Goal: Task Accomplishment & Management: Complete application form

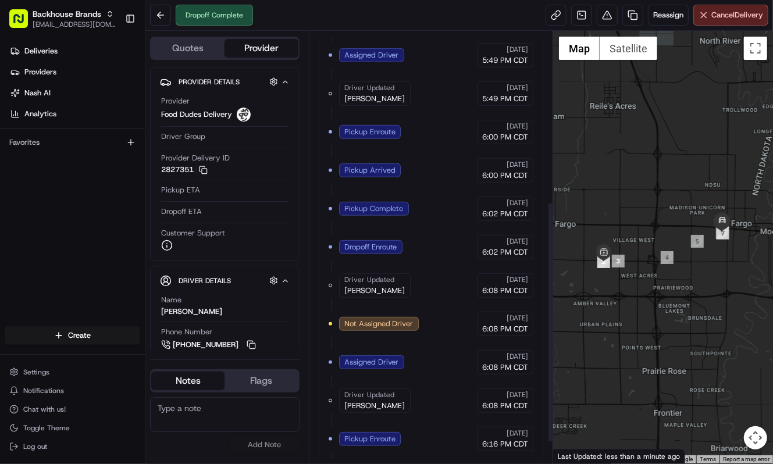
scroll to position [344, 0]
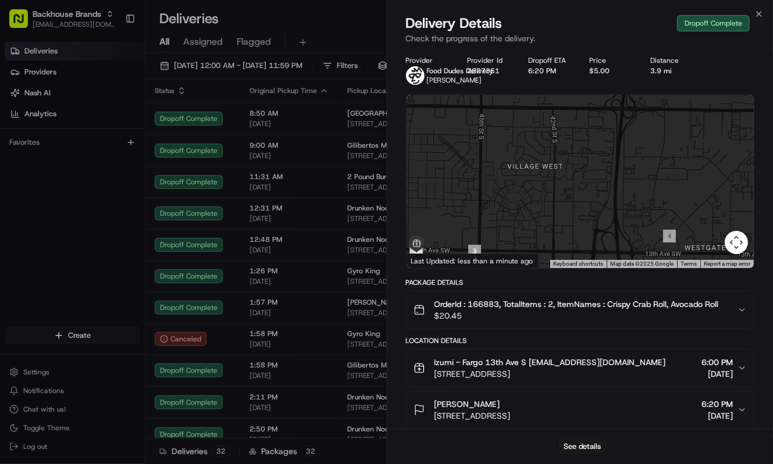
click at [79, 240] on div "Deliveries Providers Nash AI Analytics Favorites" at bounding box center [72, 185] width 145 height 296
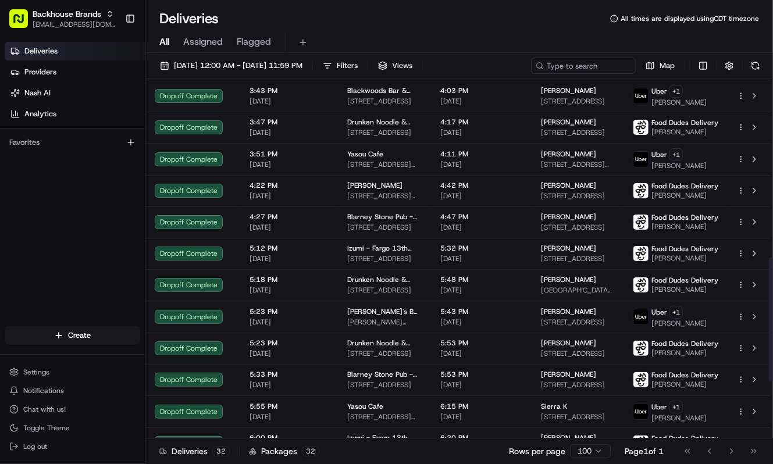
scroll to position [680, 0]
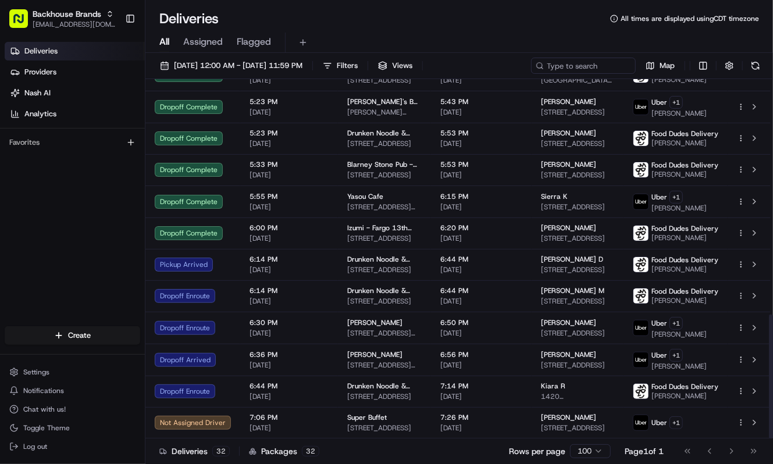
click at [38, 263] on div "Deliveries Providers Nash AI Analytics Favorites" at bounding box center [72, 185] width 145 height 296
click at [98, 238] on div "Deliveries Providers Nash AI Analytics Favorites" at bounding box center [72, 185] width 145 height 296
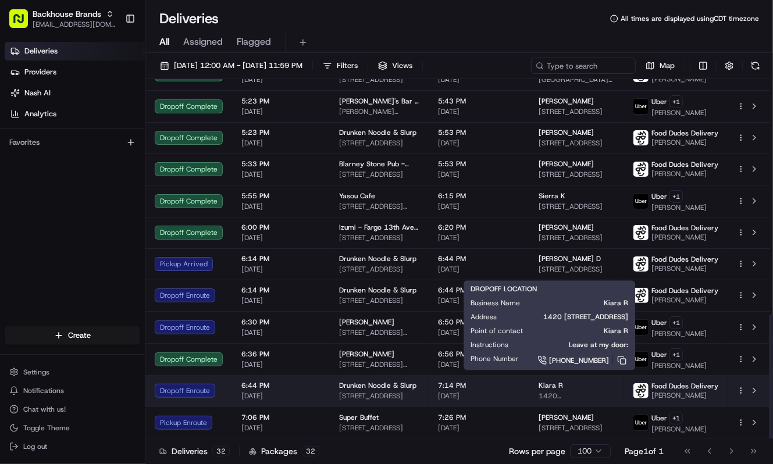
click at [591, 394] on span "1420 [STREET_ADDRESS]" at bounding box center [576, 395] width 76 height 9
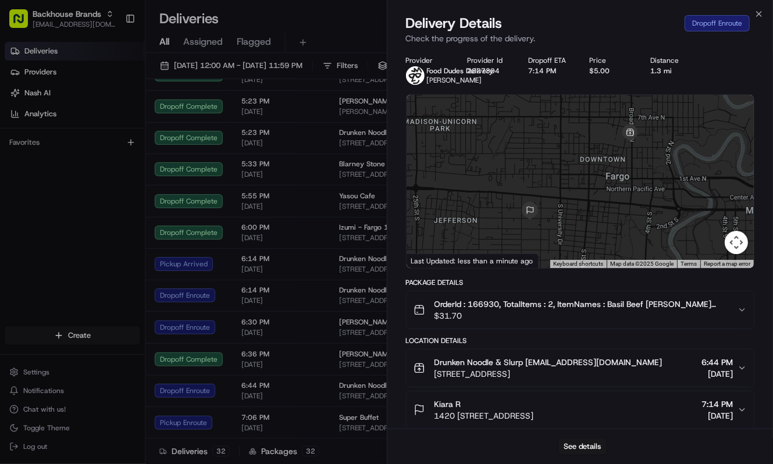
click at [598, 34] on p "Check the progress of the delivery." at bounding box center [580, 39] width 349 height 12
click at [534, 405] on div "Kiara R" at bounding box center [483, 404] width 99 height 12
click at [466, 441] on div "See details" at bounding box center [580, 446] width 386 height 35
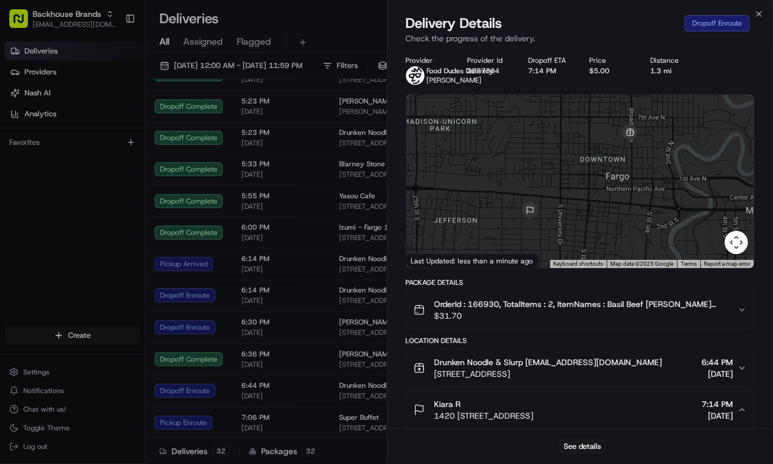
click at [683, 447] on div "See details" at bounding box center [580, 446] width 386 height 35
click at [714, 19] on div "Dropoff Enroute" at bounding box center [716, 23] width 65 height 16
click at [650, 24] on div "Delivery Details Dropoff Enroute" at bounding box center [580, 23] width 349 height 19
click at [483, 449] on div "See details" at bounding box center [580, 446] width 386 height 35
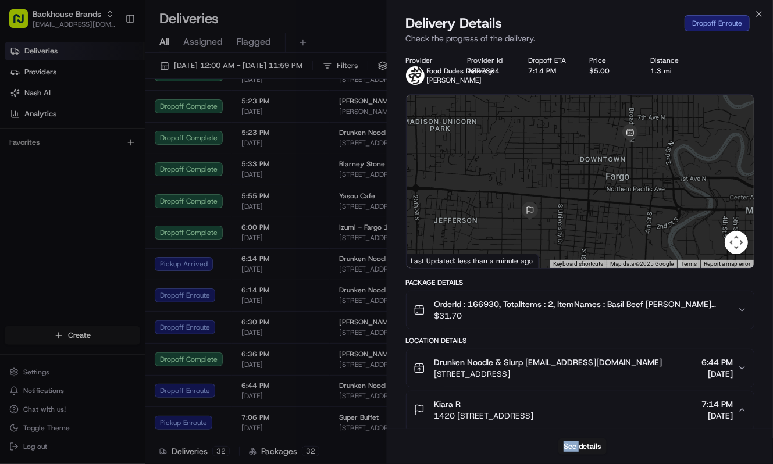
click at [483, 449] on div "See details" at bounding box center [580, 446] width 386 height 35
click at [665, 445] on div "See details" at bounding box center [580, 446] width 386 height 35
click at [489, 449] on div "See details" at bounding box center [580, 446] width 386 height 35
click at [644, 443] on div "See details" at bounding box center [580, 446] width 386 height 35
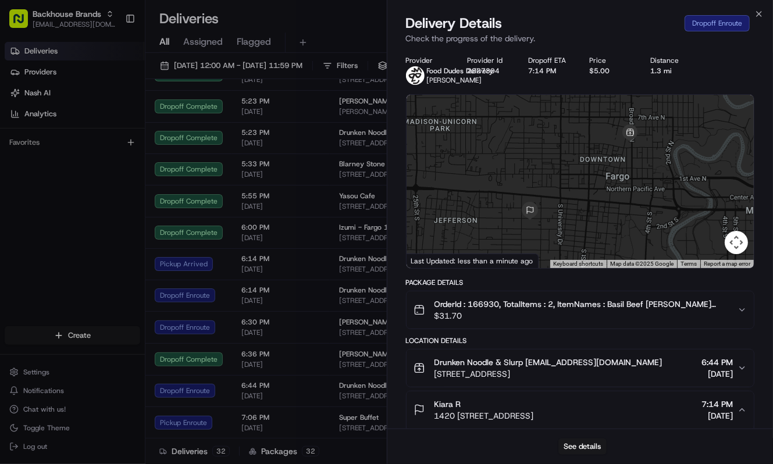
click at [485, 438] on div "See details" at bounding box center [580, 446] width 386 height 35
click at [468, 421] on span "1420 [STREET_ADDRESS]" at bounding box center [483, 416] width 99 height 12
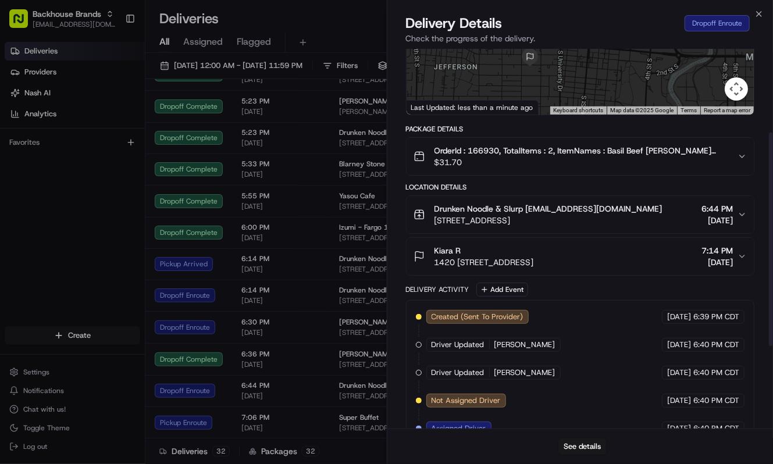
scroll to position [155, 0]
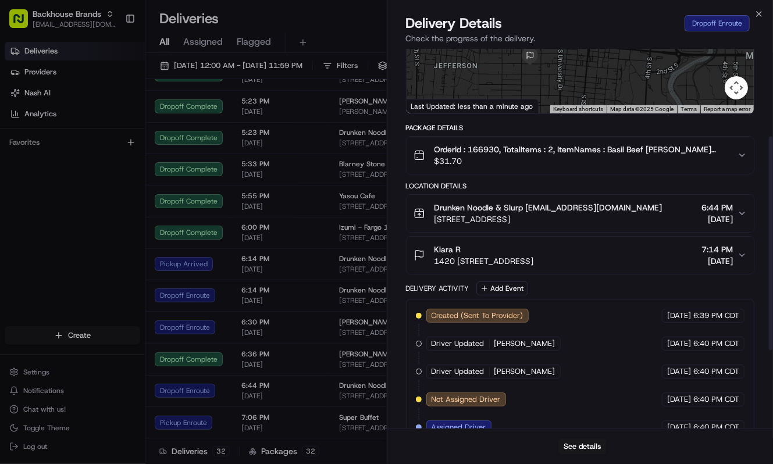
click at [521, 254] on div "Kiara R" at bounding box center [483, 250] width 99 height 12
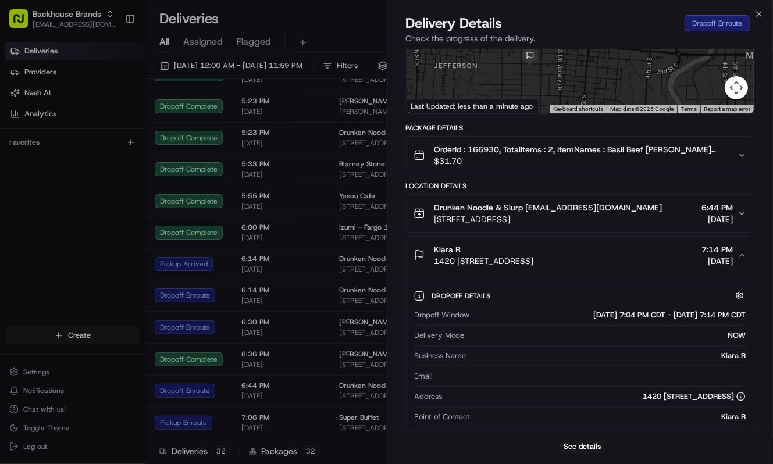
drag, startPoint x: 431, startPoint y: 260, endPoint x: 645, endPoint y: 259, distance: 214.0
click at [645, 259] on div "Kiara R 1420 1/2 2nd Ave S 4215 39, Fargo, ND 58103, USA 7:14 PM 08/23/2025" at bounding box center [575, 255] width 324 height 23
copy span "1420 [STREET_ADDRESS]"
click at [447, 267] on button "Kiara R 1420 1/2 2nd Ave S 4215 39, Fargo, ND 58103, USA 7:14 PM 08/23/2025" at bounding box center [580, 255] width 348 height 37
copy span "1420 [STREET_ADDRESS]"
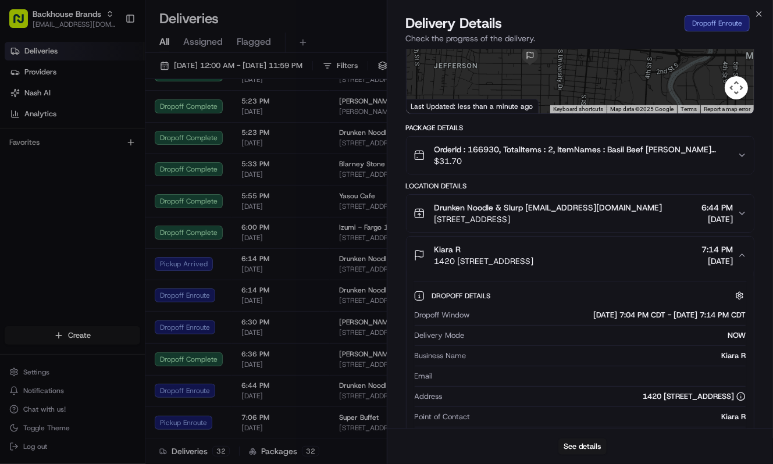
click at [534, 266] on span "1420 [STREET_ADDRESS]" at bounding box center [483, 261] width 99 height 12
drag, startPoint x: 35, startPoint y: 250, endPoint x: 5, endPoint y: 228, distance: 37.0
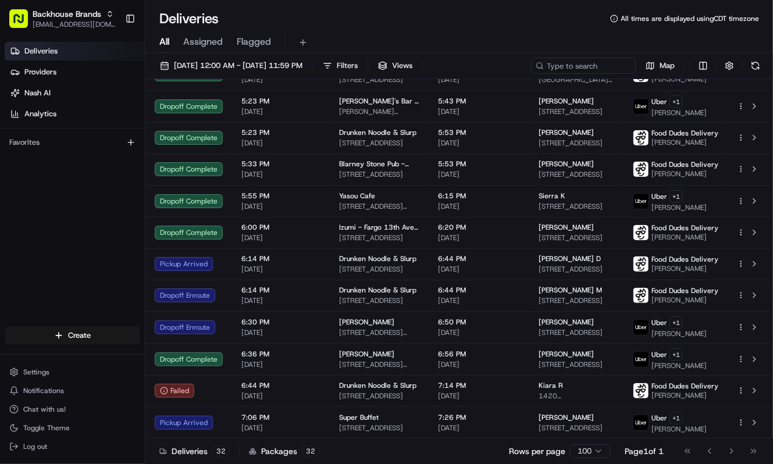
click at [112, 197] on div "Deliveries Providers [PERSON_NAME] Analytics Favorites" at bounding box center [72, 185] width 145 height 296
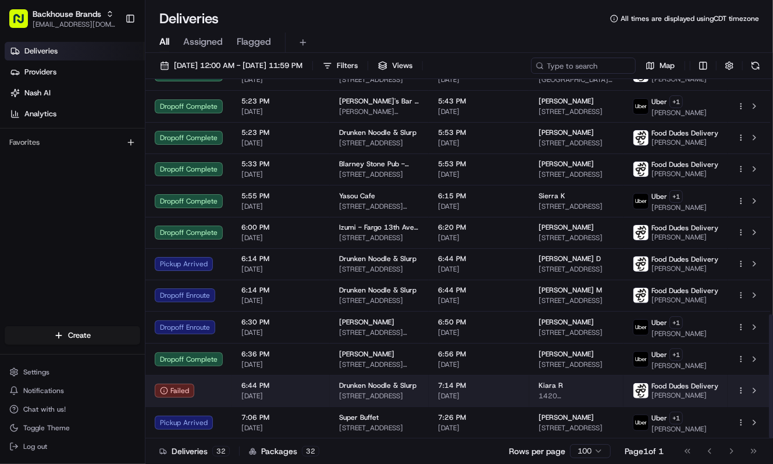
click at [549, 387] on span "Kiara R" at bounding box center [550, 385] width 24 height 9
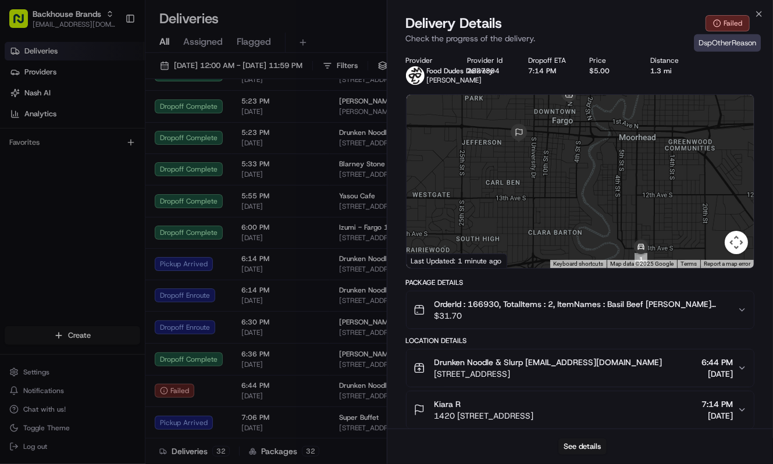
click at [722, 24] on div "Failed" at bounding box center [727, 23] width 44 height 16
click at [573, 447] on button "See details" at bounding box center [582, 446] width 48 height 16
click at [577, 447] on button "See details" at bounding box center [582, 446] width 48 height 16
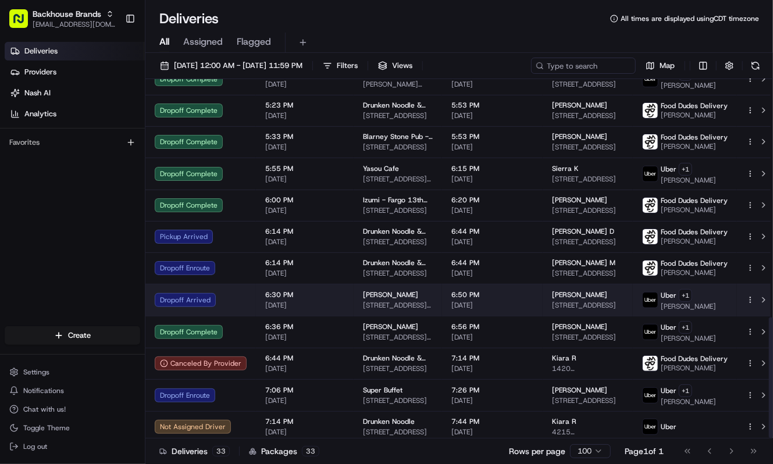
scroll to position [713, 0]
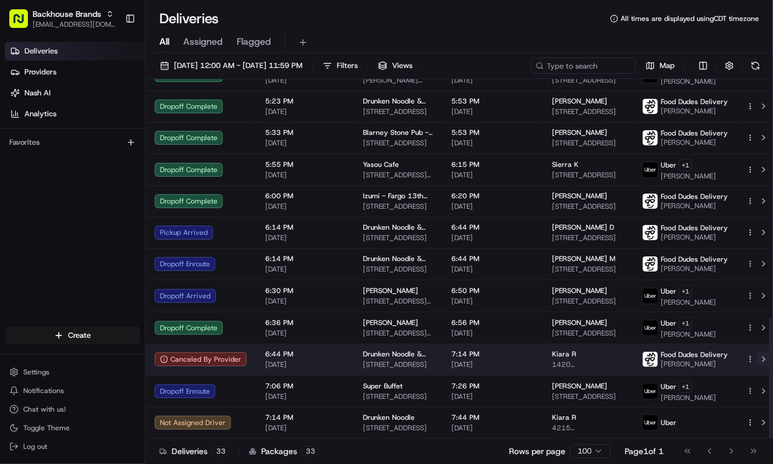
click at [756, 364] on button at bounding box center [763, 359] width 14 height 14
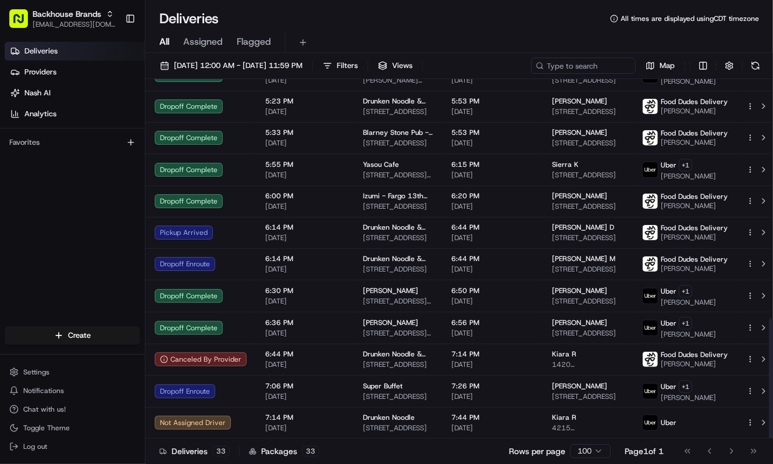
click at [47, 210] on div "Deliveries Providers [PERSON_NAME] Analytics Favorites" at bounding box center [72, 185] width 145 height 296
click at [16, 231] on div "Deliveries Providers [PERSON_NAME] Analytics Favorites" at bounding box center [72, 185] width 145 height 296
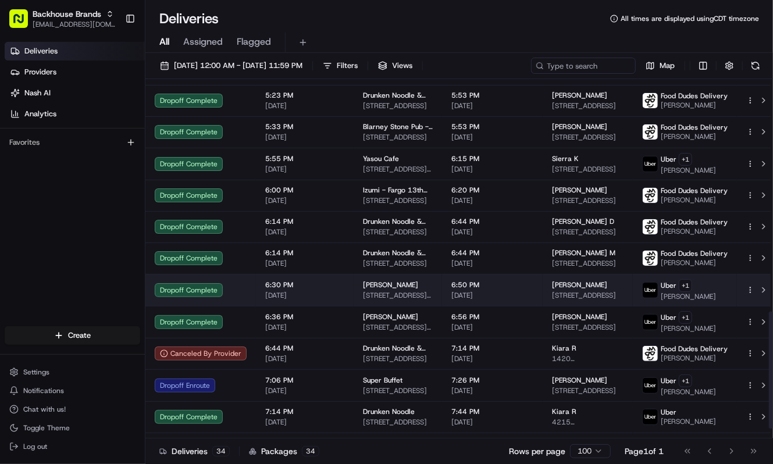
scroll to position [745, 0]
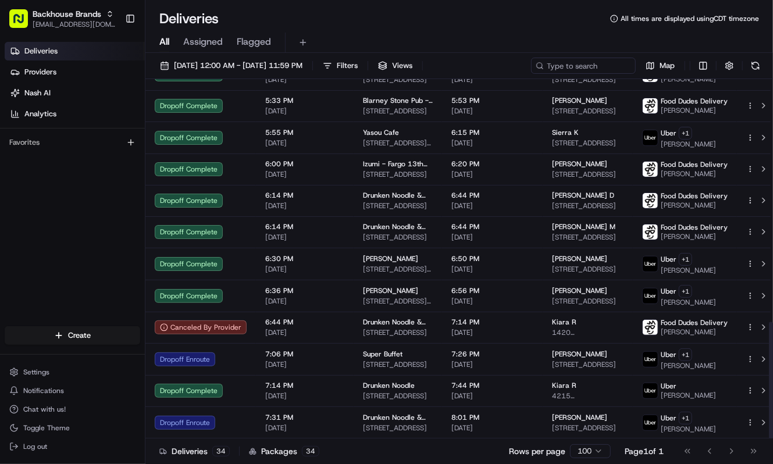
click at [108, 208] on div "Deliveries Providers [PERSON_NAME] Analytics Favorites" at bounding box center [72, 185] width 145 height 296
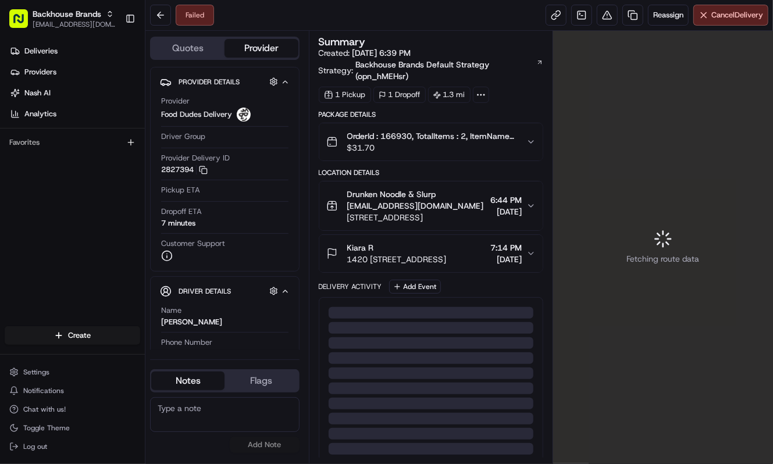
click at [106, 226] on div "Deliveries Providers [PERSON_NAME] Analytics Favorites" at bounding box center [72, 185] width 145 height 296
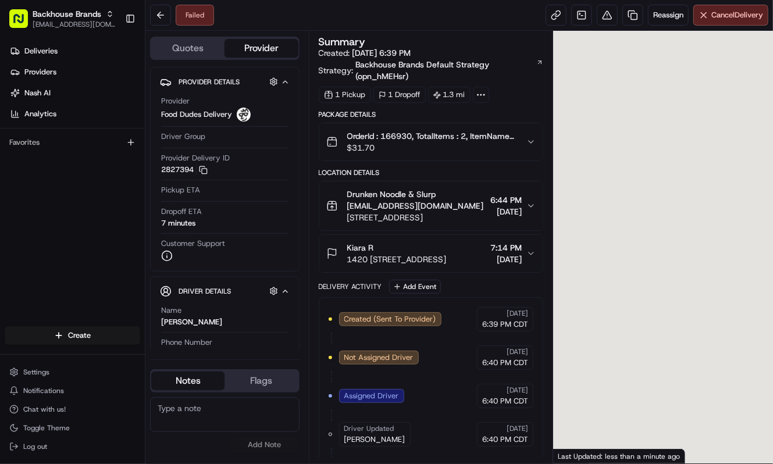
click at [106, 226] on div "Deliveries Providers Nash AI Analytics Favorites" at bounding box center [72, 185] width 145 height 296
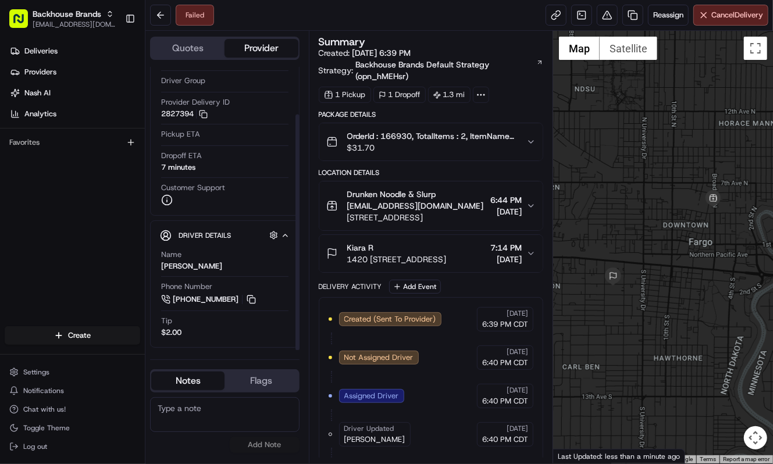
click at [94, 224] on div "Deliveries Providers Nash AI Analytics Favorites" at bounding box center [72, 185] width 145 height 296
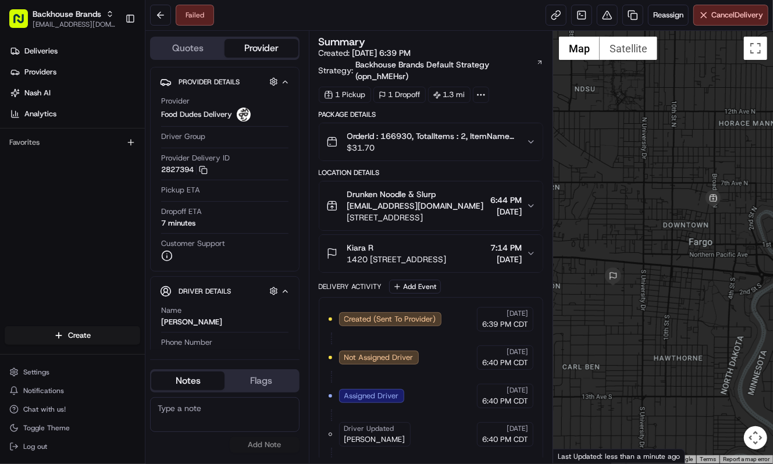
click at [405, 15] on div "Failed Reassign Cancel Delivery" at bounding box center [458, 15] width 627 height 31
click at [159, 10] on button at bounding box center [160, 15] width 21 height 21
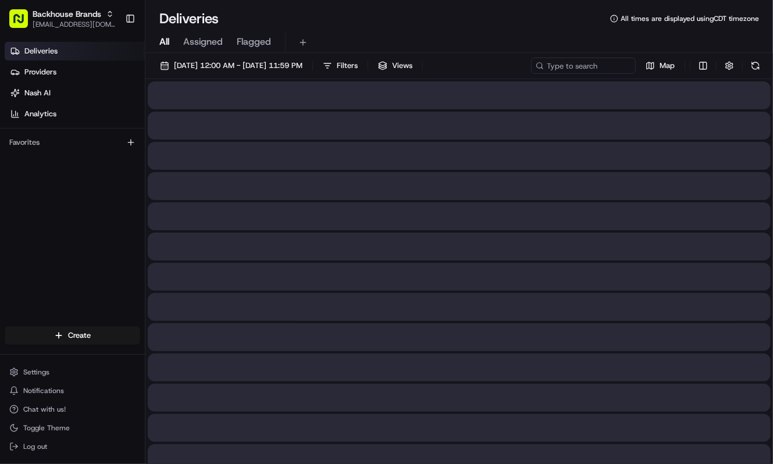
click at [80, 195] on div "Deliveries Providers [PERSON_NAME] Analytics Favorites" at bounding box center [72, 185] width 145 height 296
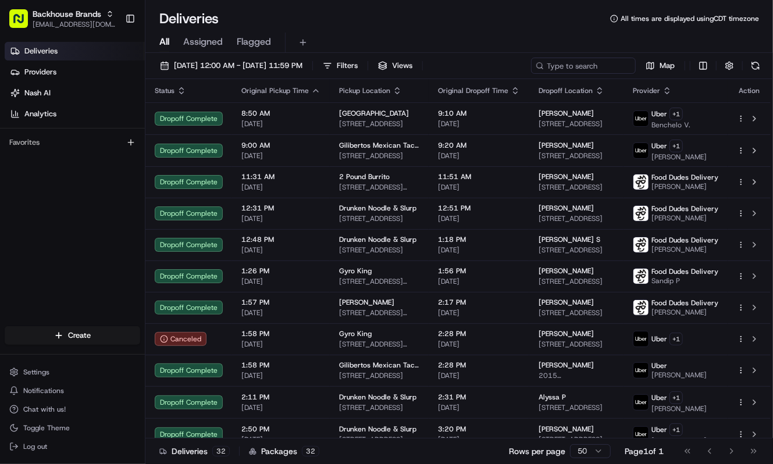
click at [370, 26] on div "Deliveries All times are displayed using CDT timezone" at bounding box center [458, 18] width 627 height 19
click at [86, 52] on link "Deliveries" at bounding box center [75, 51] width 140 height 19
click at [81, 256] on div "Deliveries Providers [PERSON_NAME] Analytics Favorites" at bounding box center [72, 185] width 145 height 296
click at [338, 26] on div "Deliveries All times are displayed using CDT timezone" at bounding box center [458, 18] width 627 height 19
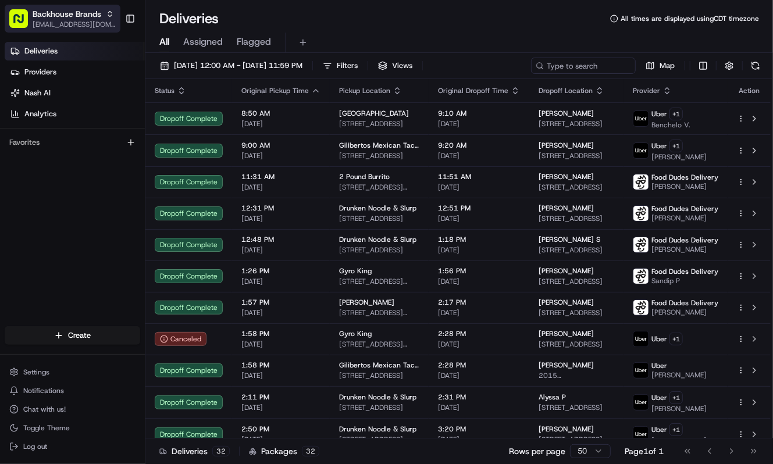
click at [127, 22] on button "Toggle Sidebar" at bounding box center [130, 19] width 20 height 20
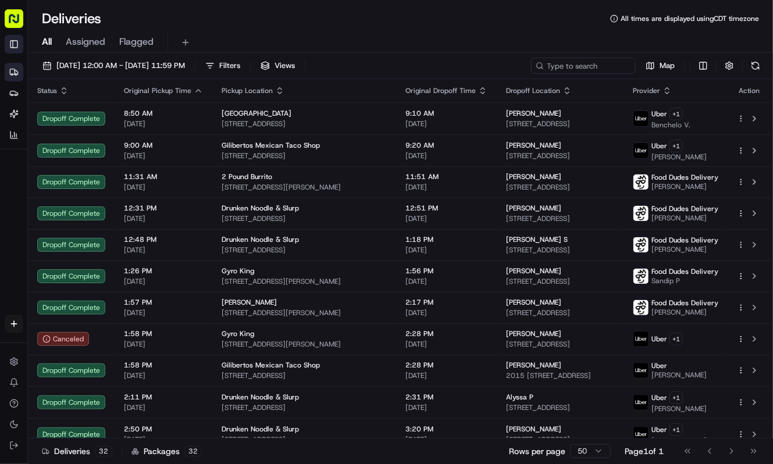
click at [15, 40] on button "Toggle Sidebar" at bounding box center [14, 44] width 19 height 19
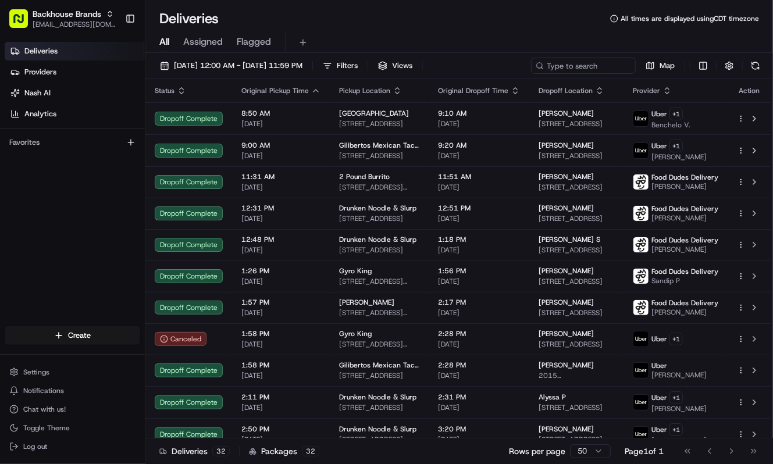
drag, startPoint x: 78, startPoint y: 183, endPoint x: 78, endPoint y: 140, distance: 43.0
click at [78, 181] on div "Deliveries Providers [PERSON_NAME] Analytics Favorites" at bounding box center [72, 185] width 145 height 296
click at [83, 42] on link "Deliveries" at bounding box center [75, 51] width 140 height 19
click at [65, 262] on div "Deliveries Providers [PERSON_NAME] Analytics Favorites" at bounding box center [72, 185] width 145 height 296
click at [100, 205] on div "Deliveries Providers [PERSON_NAME] Analytics Favorites" at bounding box center [72, 185] width 145 height 296
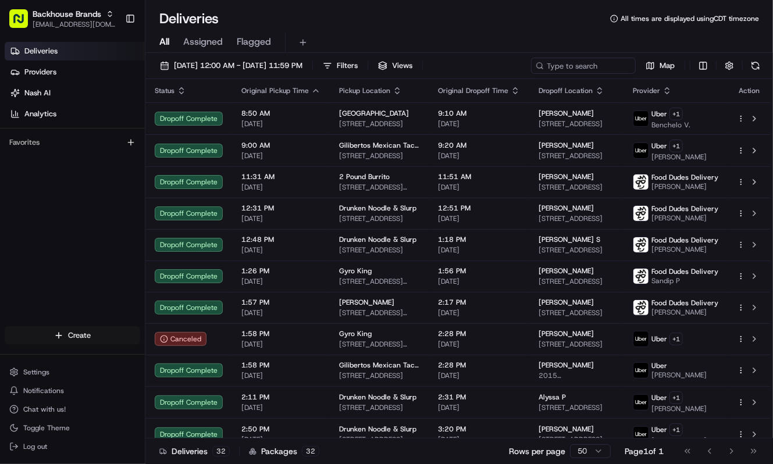
click at [86, 335] on html "Backhouse Brands service@fooddudesdelivery.com Toggle Sidebar Deliveries Provid…" at bounding box center [386, 232] width 773 height 464
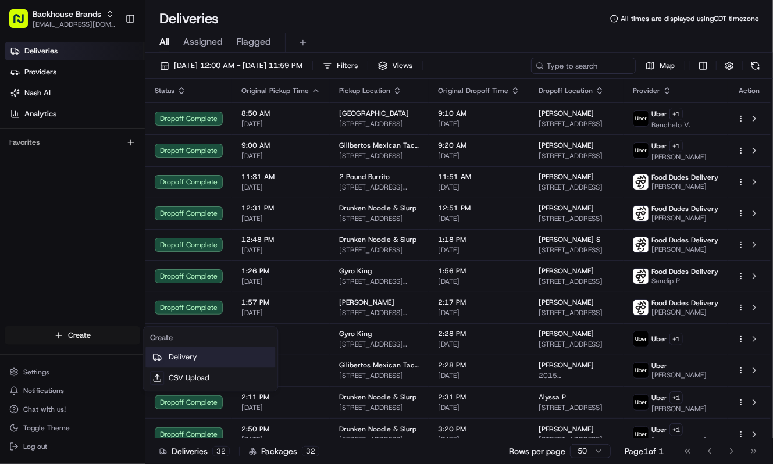
click at [187, 357] on link "Delivery" at bounding box center [210, 357] width 130 height 21
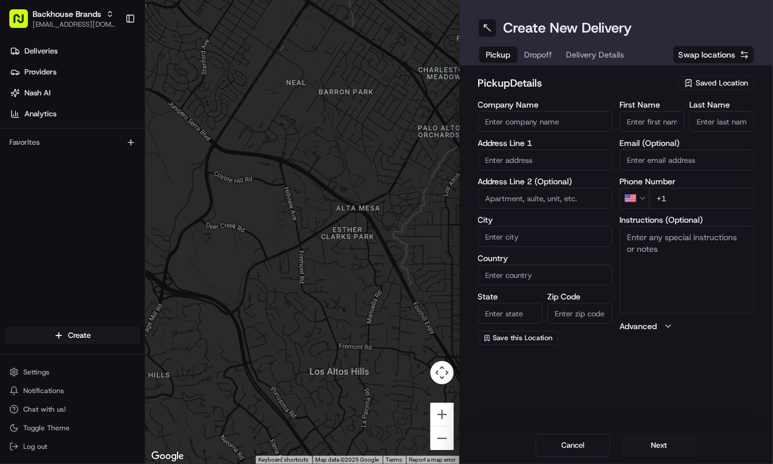
click at [59, 275] on div "Deliveries Providers [PERSON_NAME] Analytics Favorites" at bounding box center [72, 185] width 145 height 296
click at [547, 126] on input "Company Name" at bounding box center [545, 121] width 135 height 21
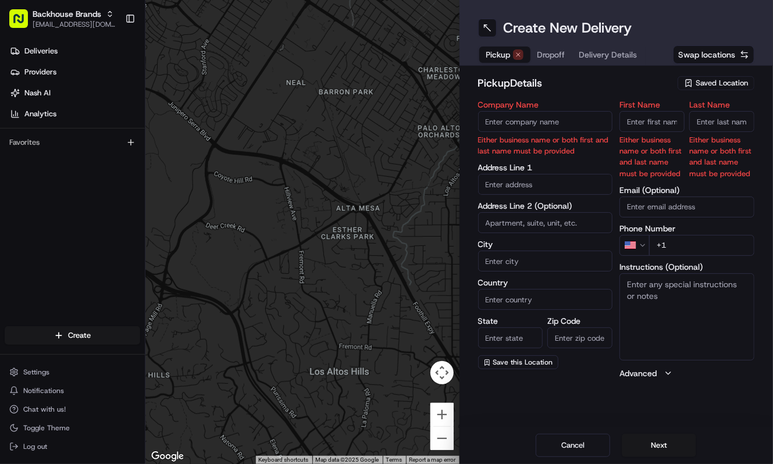
click at [517, 128] on input "Company Name" at bounding box center [545, 121] width 135 height 21
type input "Drunken Noodle"
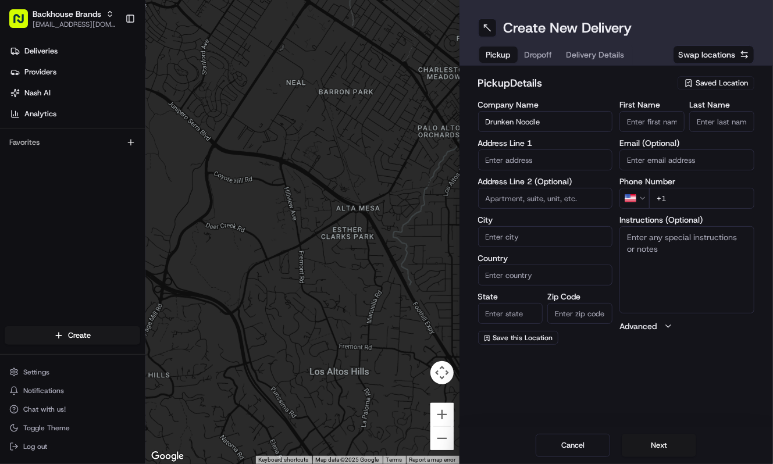
click at [545, 164] on input "text" at bounding box center [545, 159] width 135 height 21
paste input "414 Broadway N, Fargo, ND 58102"
click at [552, 181] on div "414 Broadway North, Fargo, ND 58102" at bounding box center [544, 184] width 129 height 17
type input "[STREET_ADDRESS]"
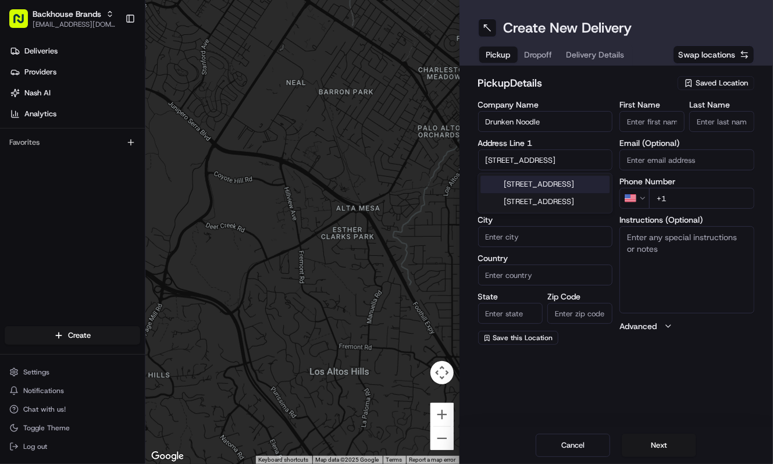
type input "Fargo"
type input "United States"
type input "ND"
type input "58102"
type input "414 Broadway North"
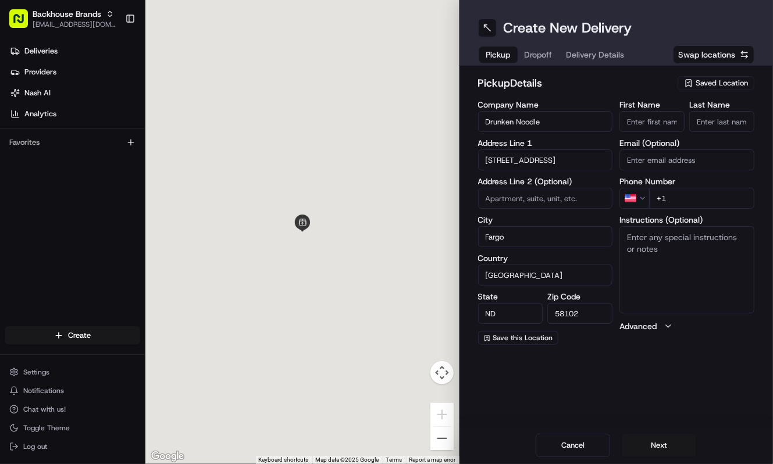
scroll to position [0, 0]
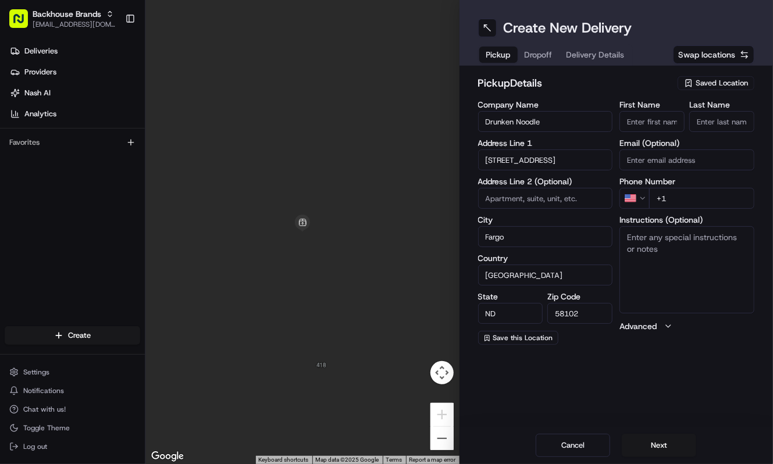
click at [705, 156] on input "Email (Optional)" at bounding box center [686, 159] width 135 height 21
paste input "(701) 232-3380"
type input "(701) 232-3380"
drag, startPoint x: 705, startPoint y: 156, endPoint x: 554, endPoint y: 162, distance: 151.3
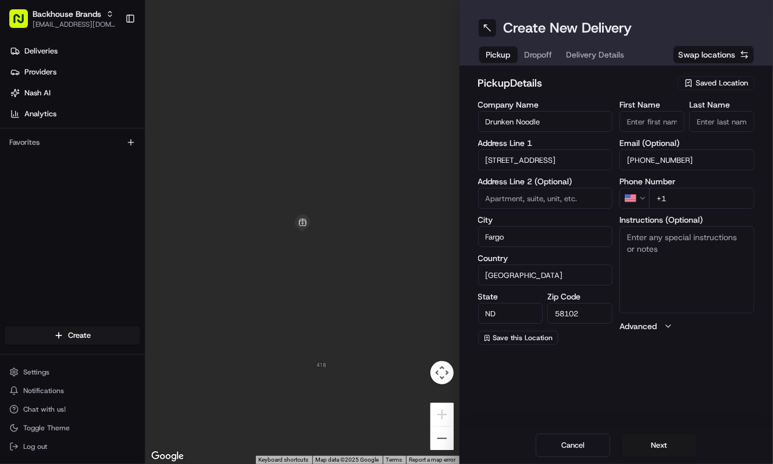
click at [554, 162] on div "Company Name Drunken Noodle Address Line 1 414 Broadway North Address Line 2 (O…" at bounding box center [616, 223] width 277 height 244
click at [721, 197] on input "+1" at bounding box center [701, 198] width 105 height 21
paste input "701 232 3380"
type input "+1 701 232 3380"
click at [661, 247] on textarea "Instructions (Optional)" at bounding box center [686, 269] width 135 height 87
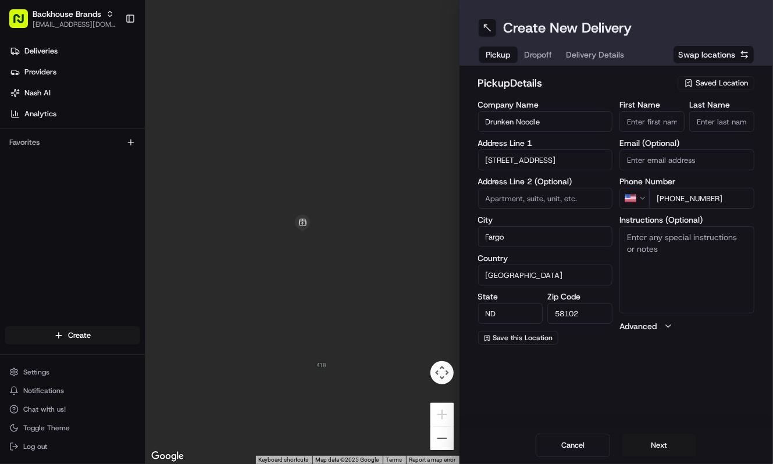
paste textarea "Doordash #2436c552"
type textarea "Doordash #2436c552"
click at [666, 449] on button "Next" at bounding box center [659, 445] width 74 height 23
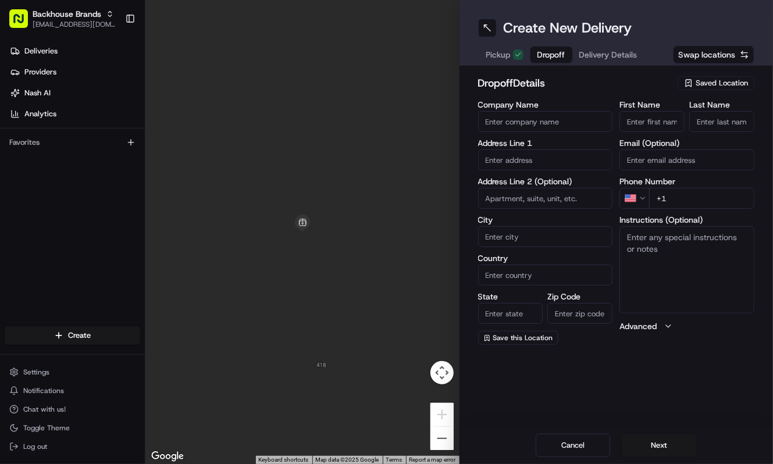
click at [533, 157] on input "text" at bounding box center [545, 159] width 135 height 21
paste input "4215 39 1/2 Avenue South Fargo, ND 58104"
click at [559, 193] on div "4215 39 1/2 Avenue South, Fargo, ND 58104" at bounding box center [544, 184] width 129 height 17
type input "4215 39 1/2 Ave S, Fargo, ND 58104, USA"
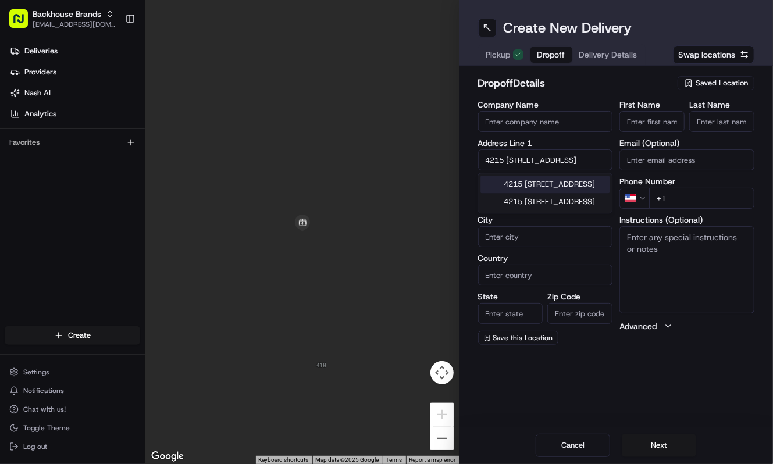
type input "Fargo"
type input "United States"
type input "ND"
type input "58104"
type input "4215 39 1/2 Avenue South"
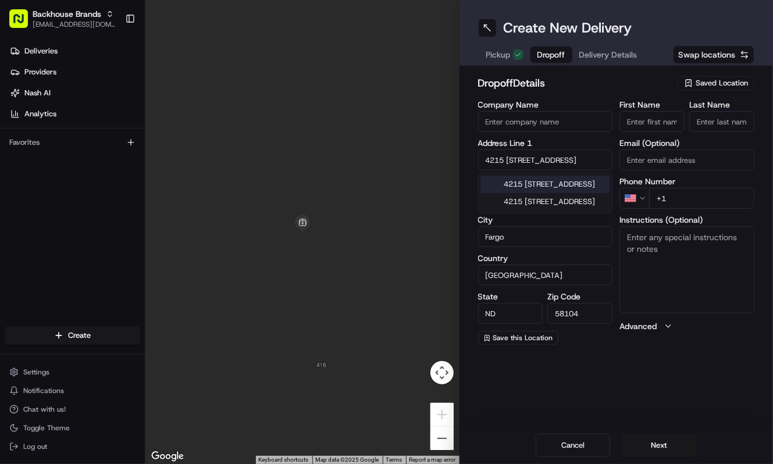
scroll to position [0, 0]
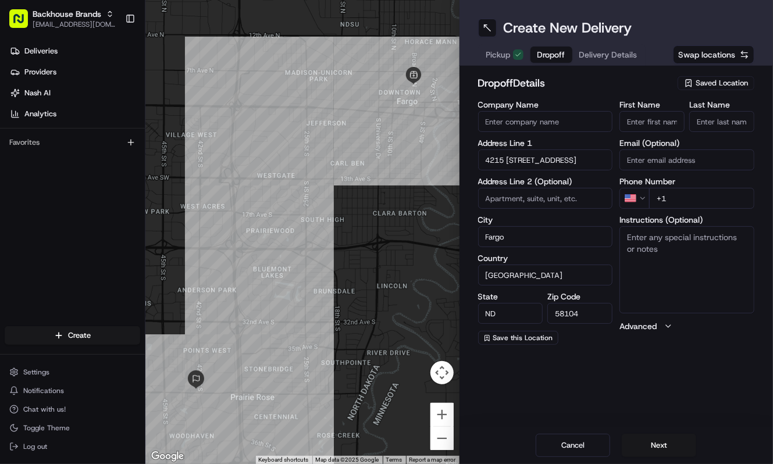
click at [654, 121] on input "First Name" at bounding box center [651, 121] width 65 height 21
type input "Kiara"
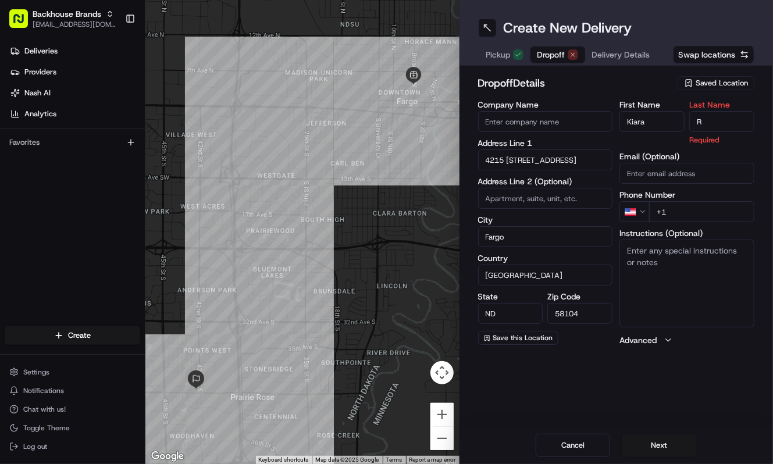
type input "R"
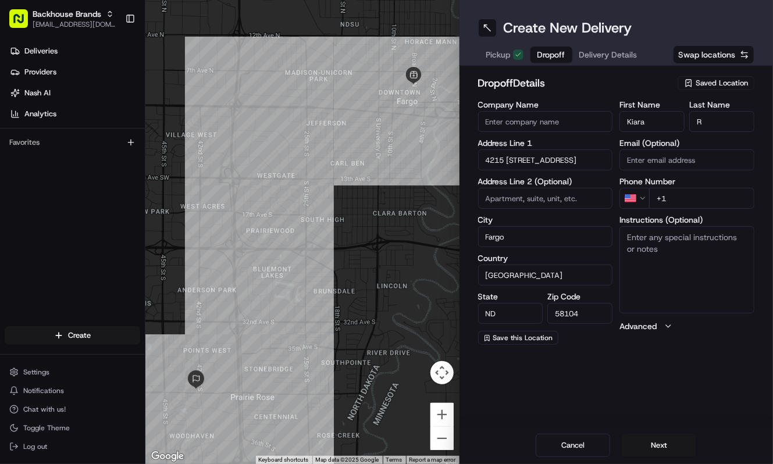
click at [731, 193] on input "+1" at bounding box center [701, 198] width 105 height 21
paste input "701 552 0071"
type input "+1 701 552 0071"
click at [691, 245] on textarea "Instructions (Optional)" at bounding box center [686, 269] width 135 height 87
paste textarea "Leave at my door:"
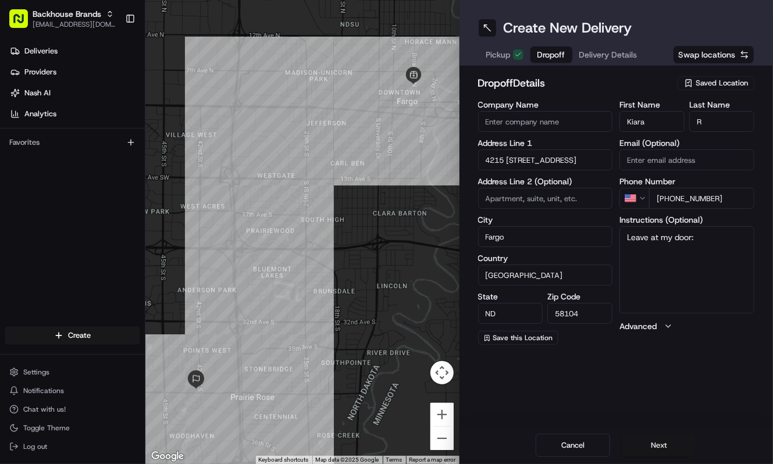
type textarea "Leave at my door:"
click at [645, 443] on button "Next" at bounding box center [659, 445] width 74 height 23
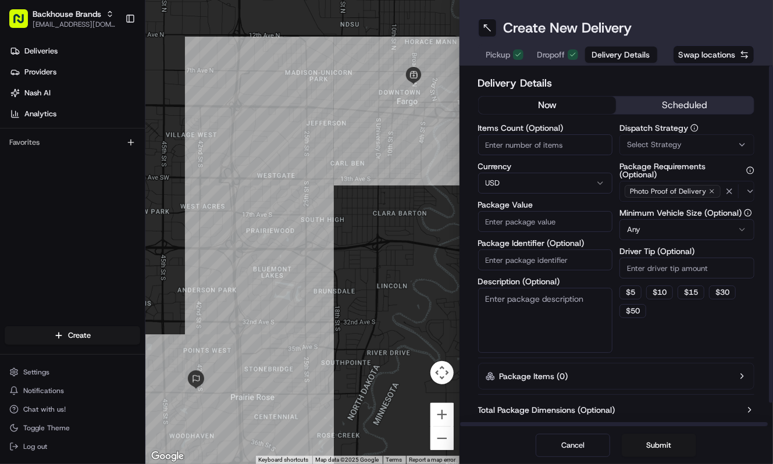
click at [521, 150] on input "Items Count (Optional)" at bounding box center [545, 144] width 135 height 21
type input "2"
click at [543, 223] on input "Package Value" at bounding box center [545, 221] width 135 height 21
type input "31.70"
click at [701, 279] on div "Dispatch Strategy Select Strategy Package Requirements (Optional) Photo Proof o…" at bounding box center [686, 238] width 135 height 229
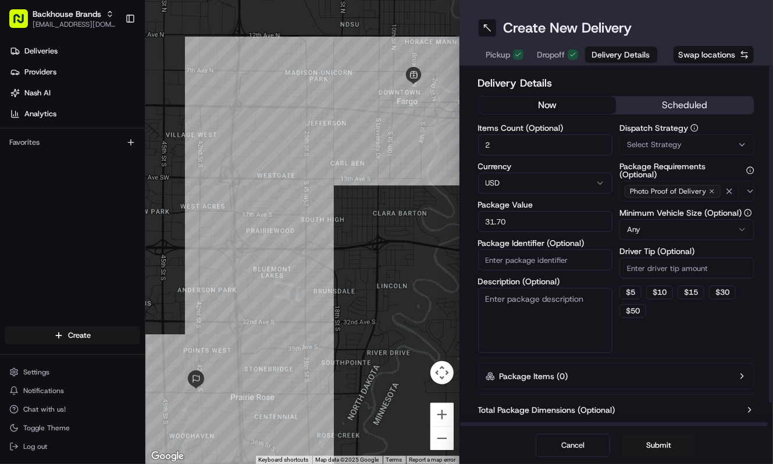
click at [673, 271] on input "Driver Tip (Optional)" at bounding box center [686, 268] width 135 height 21
type input "2"
click at [543, 309] on textarea "Description (Optional)" at bounding box center [545, 320] width 135 height 65
paste textarea "1x Basil Beef Rice"
click at [564, 296] on textarea "1x Basil Beef Rice" at bounding box center [545, 320] width 135 height 65
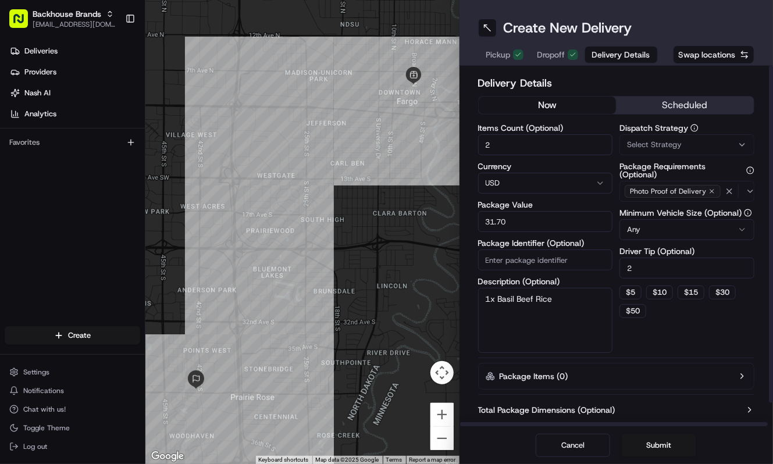
paste textarea "1x Basil Chicken Rice"
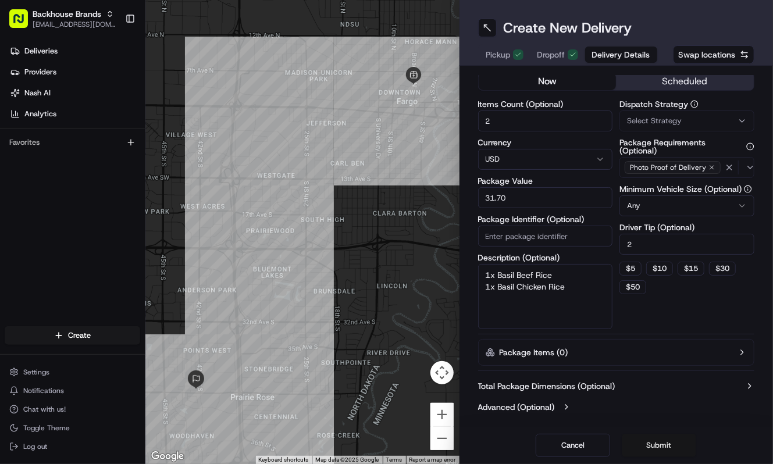
type textarea "1x Basil Beef Rice 1x Basil Chicken Rice"
click at [656, 443] on button "Submit" at bounding box center [659, 445] width 74 height 23
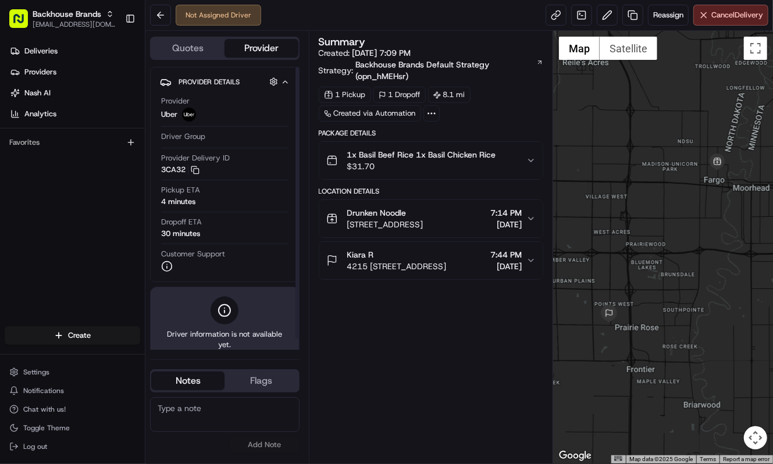
click at [15, 250] on div "Deliveries Providers [PERSON_NAME] Analytics Favorites" at bounding box center [72, 185] width 145 height 296
click at [419, 354] on div "Summary Created: 08/23/2025 7:09 PM Strategy: Backhouse Brands Default Strategy…" at bounding box center [431, 247] width 225 height 421
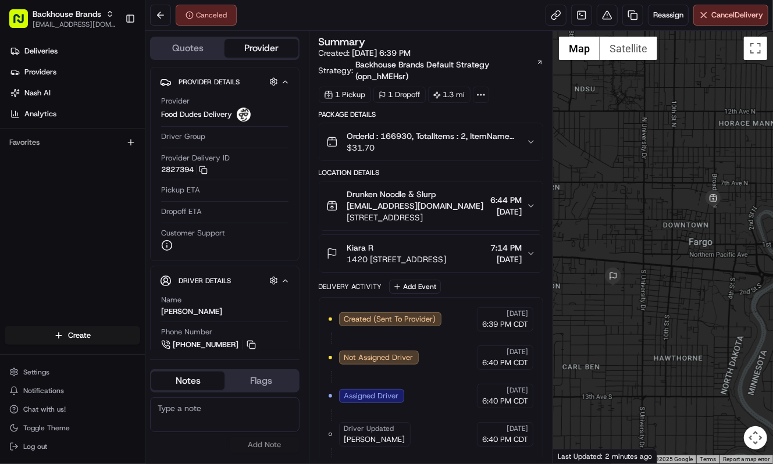
click at [486, 212] on span "[STREET_ADDRESS]" at bounding box center [416, 218] width 139 height 12
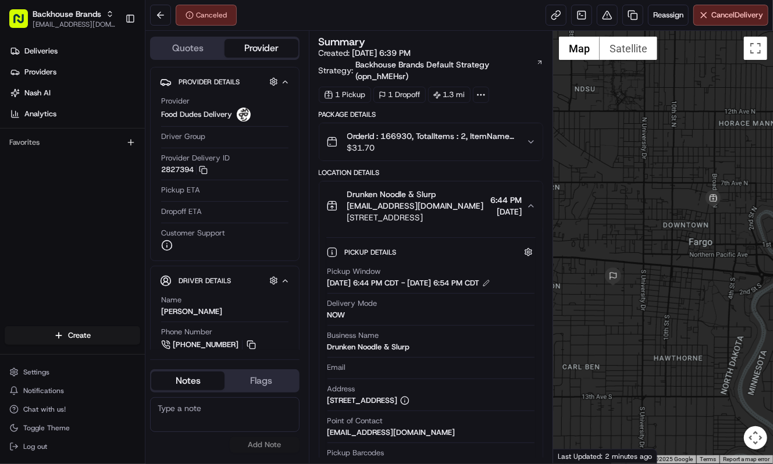
scroll to position [0, 23]
drag, startPoint x: 476, startPoint y: 415, endPoint x: 533, endPoint y: 409, distance: 57.8
copy div "Doordash #2436c552"
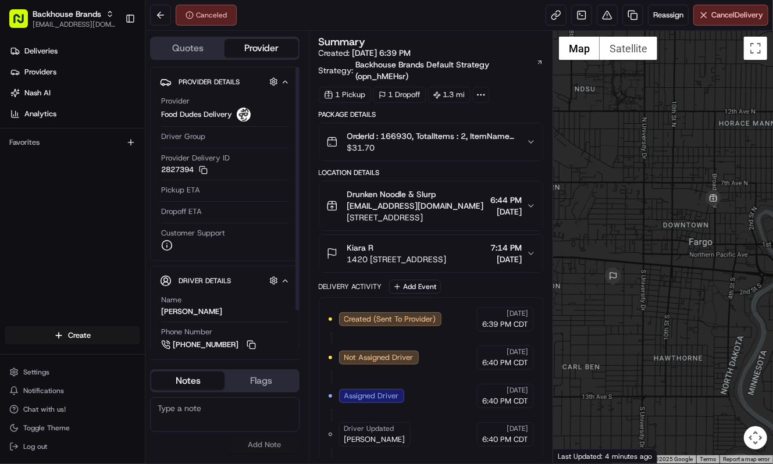
click at [77, 250] on div "Deliveries Providers [PERSON_NAME] Analytics Favorites" at bounding box center [72, 185] width 145 height 296
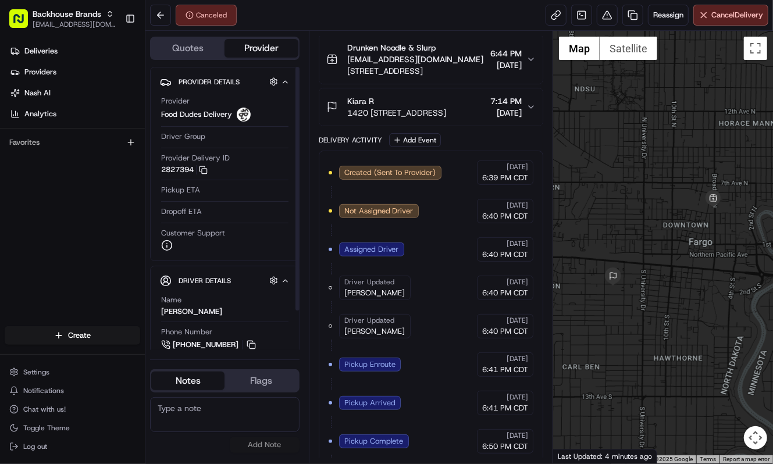
click at [76, 230] on div "Deliveries Providers [PERSON_NAME] Analytics Favorites" at bounding box center [72, 185] width 145 height 296
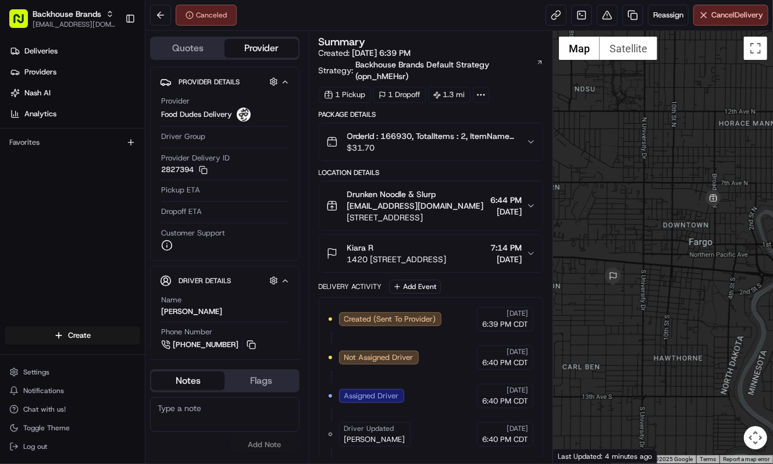
click at [76, 231] on div "Deliveries Providers [PERSON_NAME] Analytics Favorites" at bounding box center [72, 185] width 145 height 296
